Goal: Check status: Check status

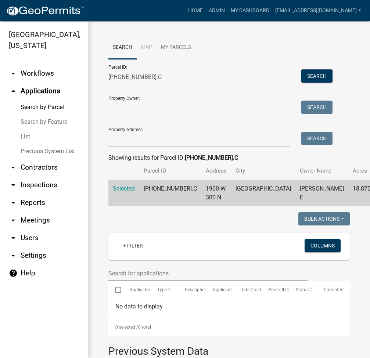
select select "3: 100"
click at [147, 82] on input "[PHONE_NUMBER].C" at bounding box center [199, 76] width 182 height 15
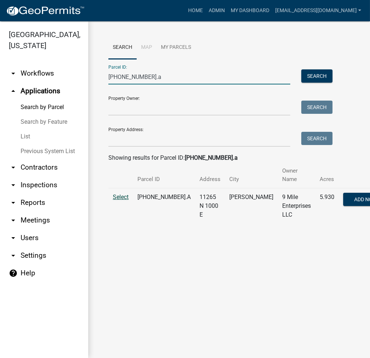
type input "[PHONE_NUMBER].a"
click at [117, 196] on span "Select" at bounding box center [121, 197] width 16 height 7
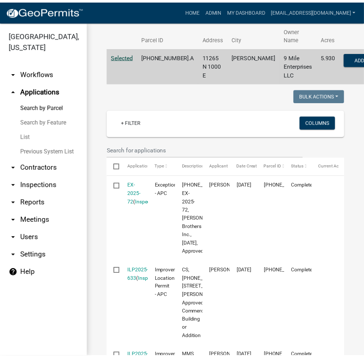
scroll to position [196, 0]
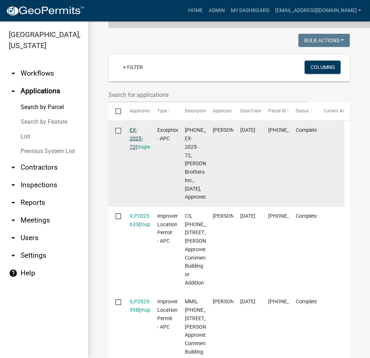
click at [137, 138] on link "EX-2025-72" at bounding box center [136, 138] width 13 height 23
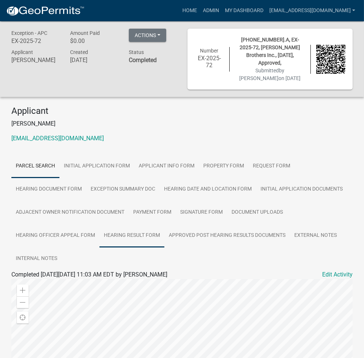
click at [131, 231] on link "Hearing Result Form" at bounding box center [132, 236] width 65 height 24
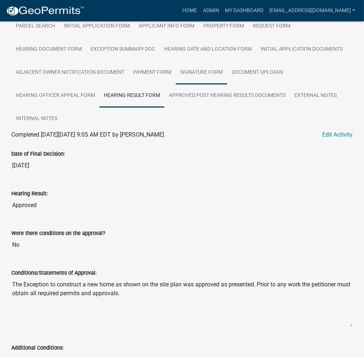
scroll to position [43, 0]
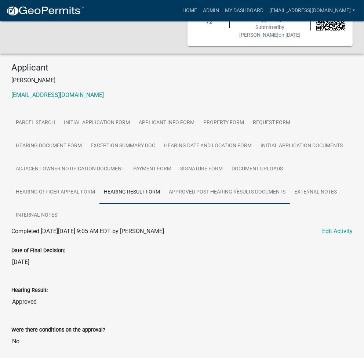
click at [200, 184] on link "Approved Post Hearing Results Documents" at bounding box center [228, 193] width 126 height 24
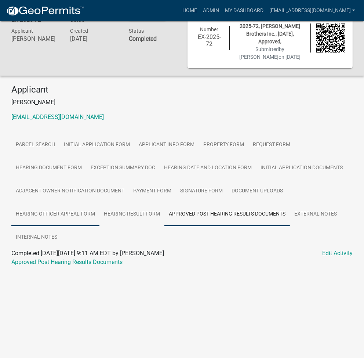
click at [57, 215] on link "Hearing Officer Appeal Form" at bounding box center [55, 215] width 88 height 24
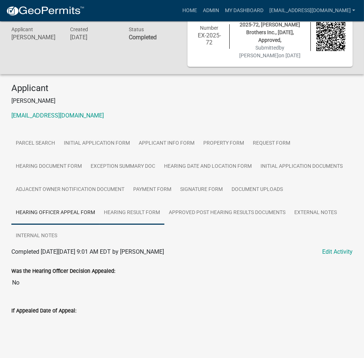
scroll to position [23, 0]
click at [253, 180] on link "Document Uploads" at bounding box center [257, 190] width 60 height 24
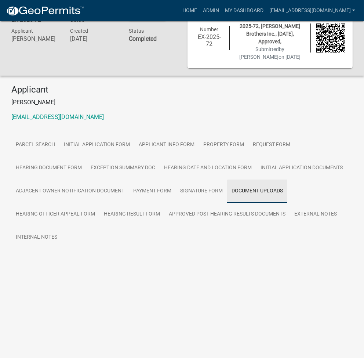
scroll to position [21, 0]
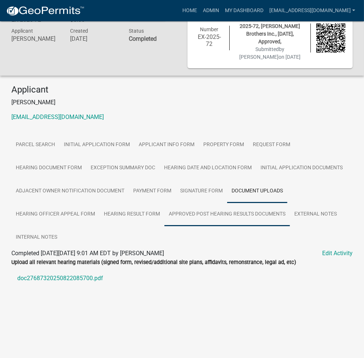
click at [242, 203] on link "Approved Post Hearing Results Documents" at bounding box center [228, 215] width 126 height 24
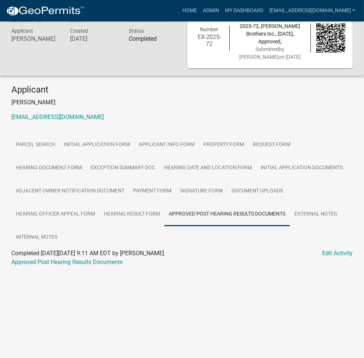
click at [77, 259] on div "Approved Post Hearing Results Documents" at bounding box center [182, 262] width 353 height 9
click at [75, 259] on link "Approved Post Hearing Results Documents" at bounding box center [66, 262] width 111 height 7
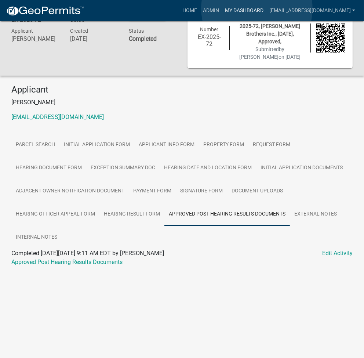
click at [257, 8] on link "My Dashboard" at bounding box center [244, 11] width 44 height 14
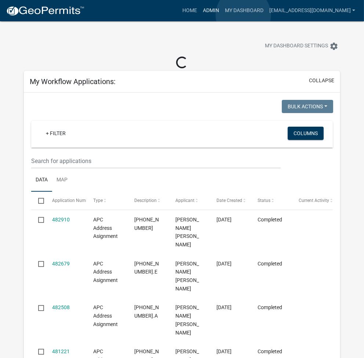
click at [222, 15] on link "Admin" at bounding box center [211, 11] width 22 height 14
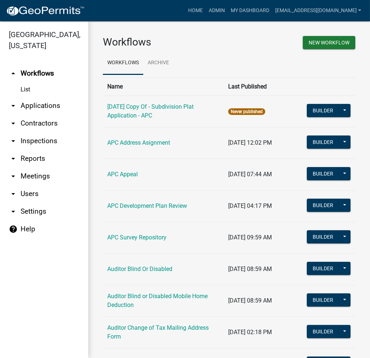
click at [41, 107] on link "arrow_drop_down Applications" at bounding box center [44, 106] width 88 height 18
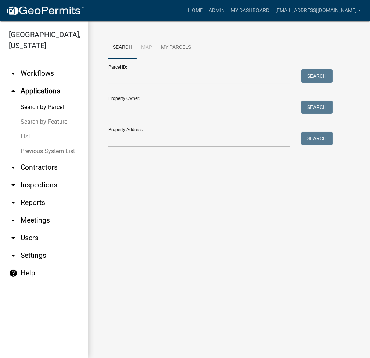
click at [26, 139] on link "List" at bounding box center [44, 136] width 88 height 15
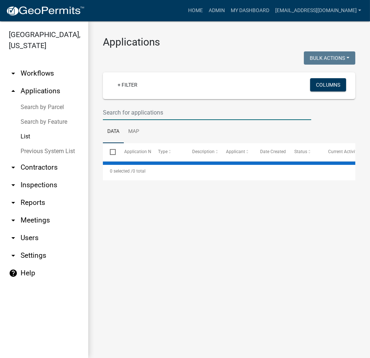
click at [123, 114] on input "text" at bounding box center [207, 112] width 208 height 15
select select "2: 50"
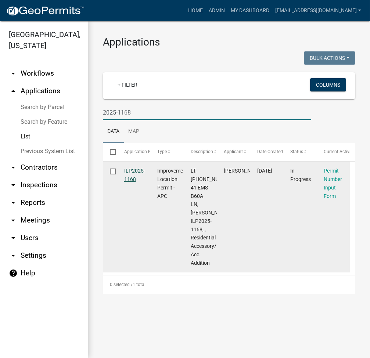
type input "2025-1168"
click at [135, 171] on link "ILP2025-1168" at bounding box center [134, 175] width 21 height 14
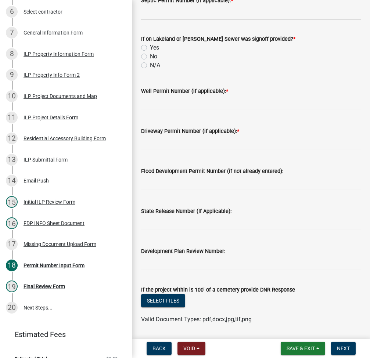
scroll to position [232, 0]
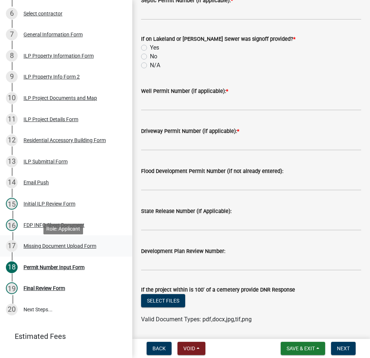
click at [49, 249] on div "Missing Document Upload Form" at bounding box center [60, 245] width 73 height 5
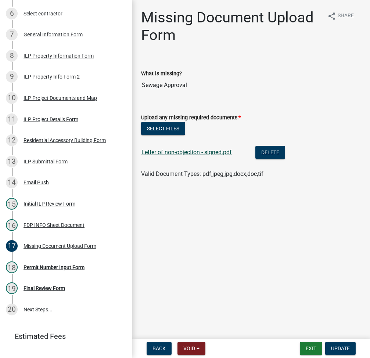
click at [151, 150] on link "Letter of non-objection - signed.pdf" at bounding box center [186, 152] width 90 height 7
click at [307, 346] on button "Exit" at bounding box center [311, 348] width 22 height 13
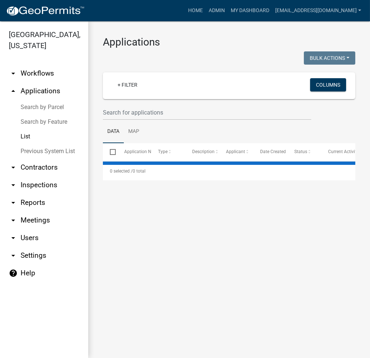
select select "2: 50"
